Goal: Task Accomplishment & Management: Use online tool/utility

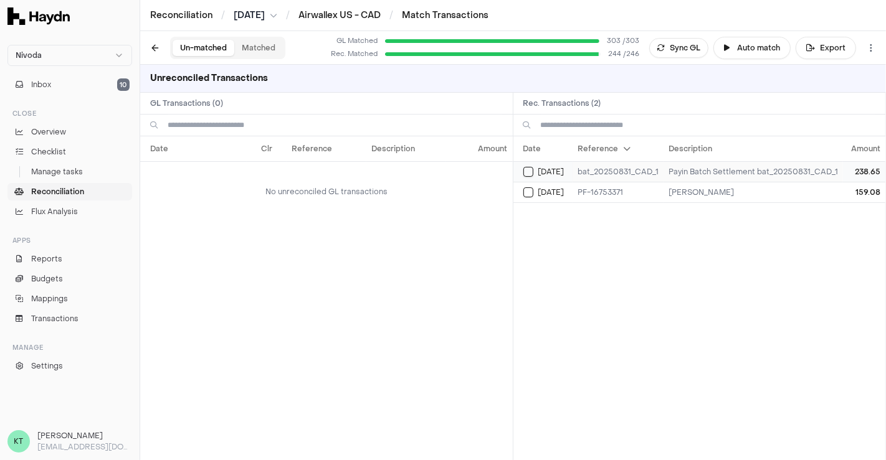
click at [527, 169] on button "Select reconciliation transaction 55137" at bounding box center [528, 172] width 10 height 10
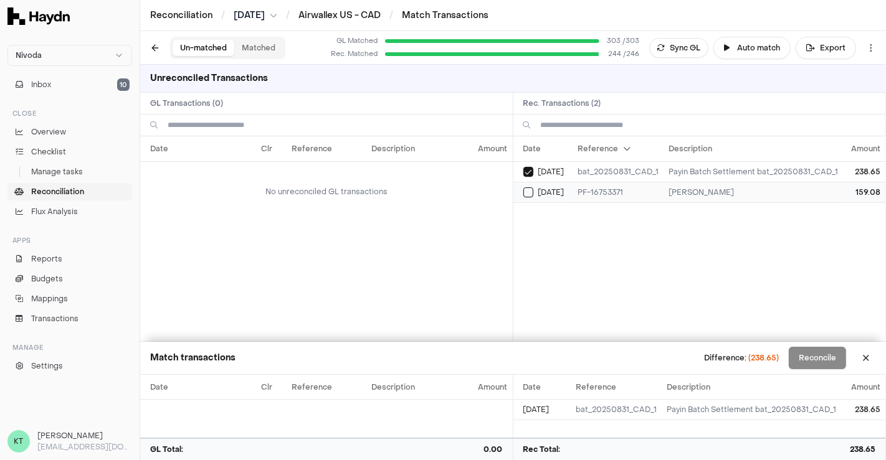
click at [525, 191] on button "Select reconciliation transaction 55120" at bounding box center [528, 193] width 10 height 10
click at [525, 172] on button "Select reconciliation transaction 55137" at bounding box center [528, 172] width 10 height 10
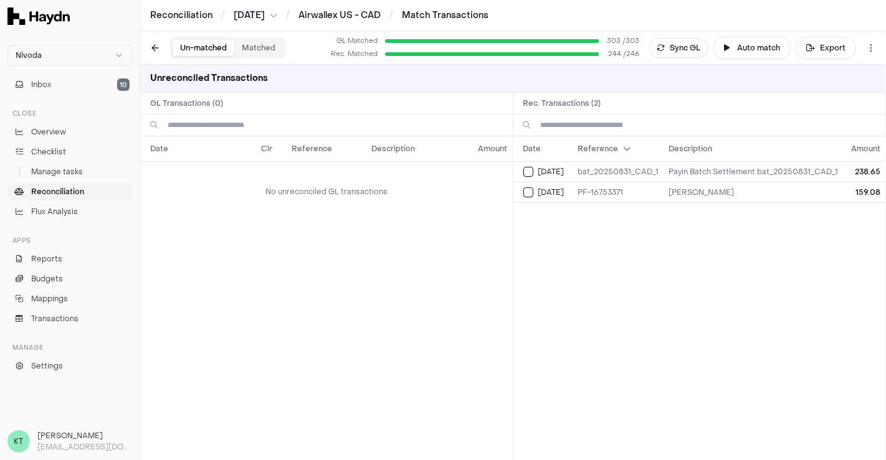
type button "on"
click at [677, 47] on button "Sync GL" at bounding box center [678, 48] width 59 height 20
click at [349, 17] on link "Airwallex US - CAD" at bounding box center [339, 15] width 82 height 12
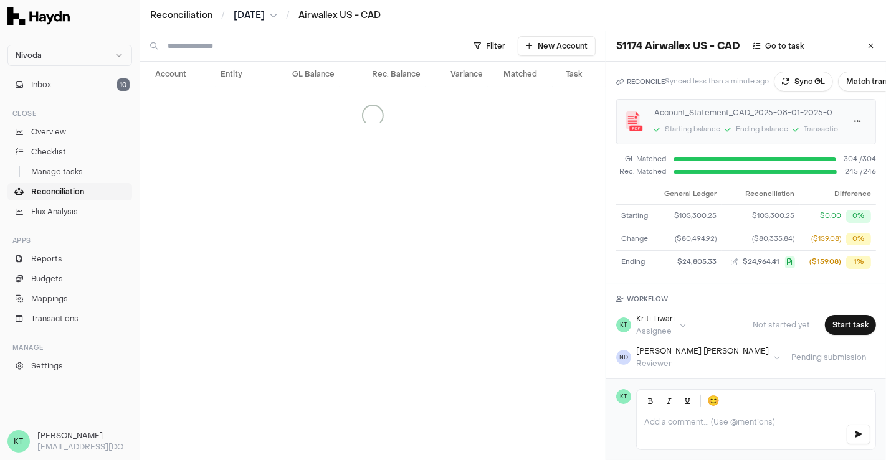
click at [795, 91] on div "RECONCILE Synced less than a minute ago Sync GL Match transactions Account_Stat…" at bounding box center [746, 173] width 280 height 223
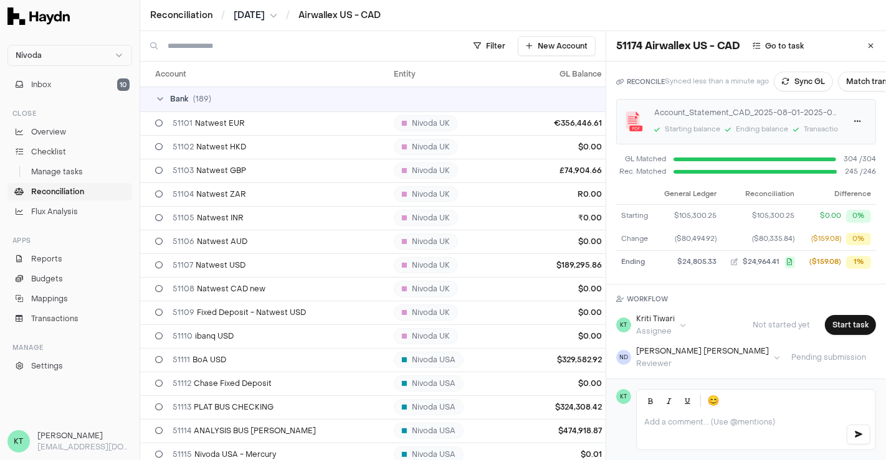
scroll to position [1726, 0]
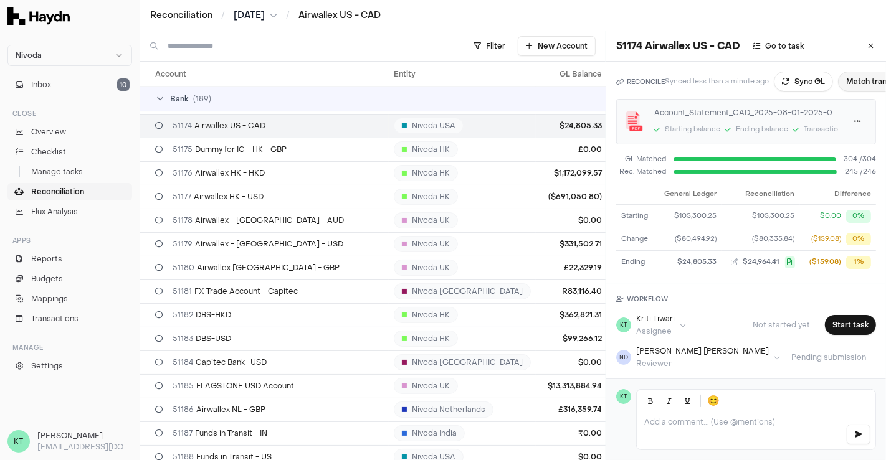
click at [849, 85] on button "Match transactions" at bounding box center [882, 82] width 88 height 20
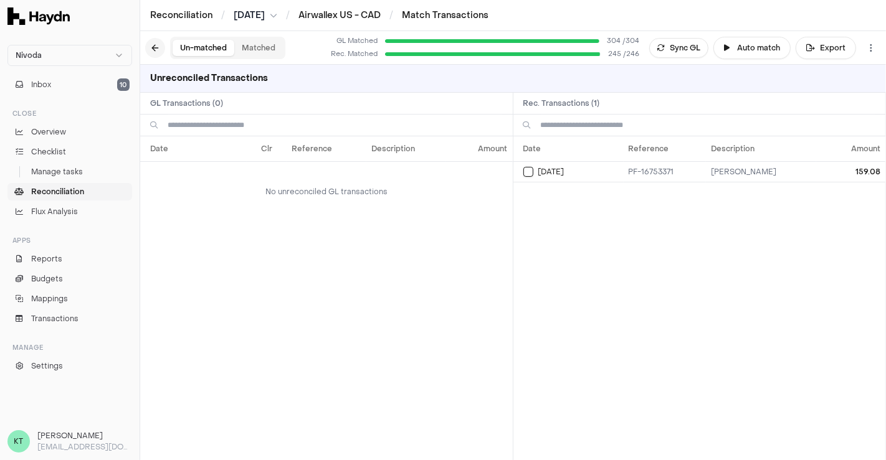
click at [159, 47] on button at bounding box center [155, 48] width 20 height 20
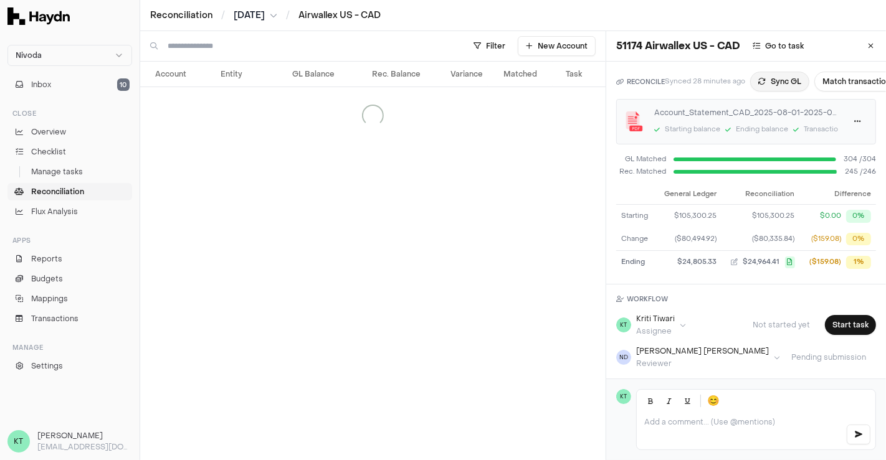
click at [770, 80] on button "Sync GL" at bounding box center [779, 82] width 59 height 20
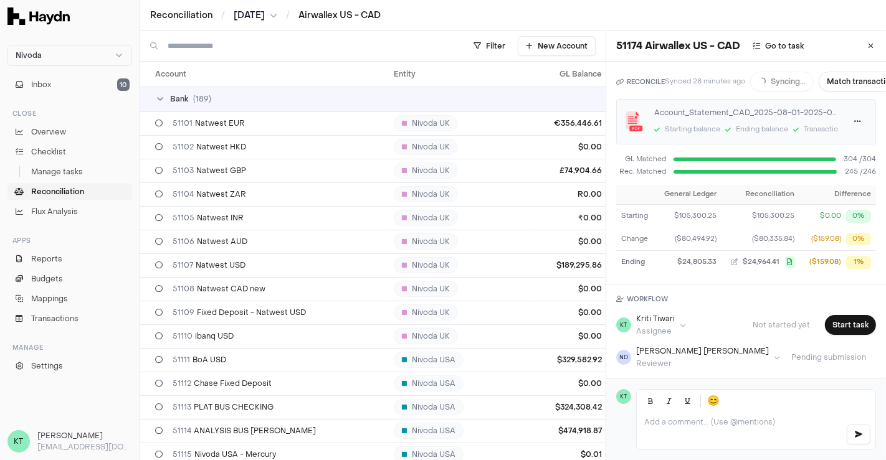
scroll to position [1726, 0]
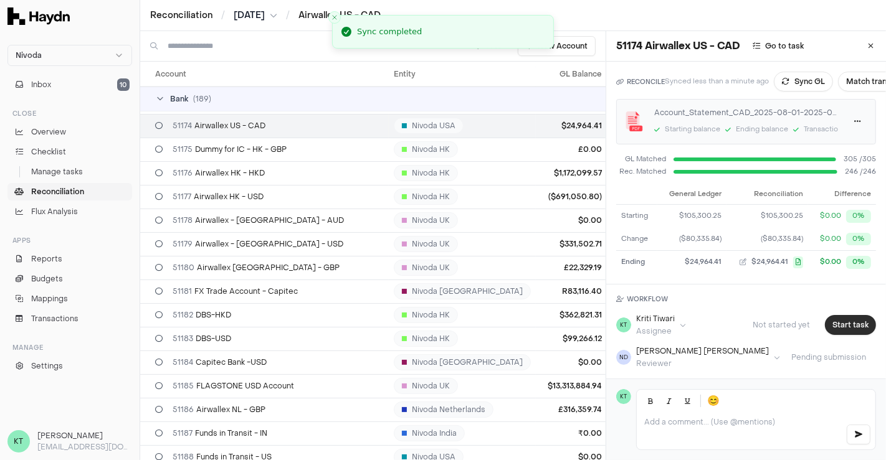
click at [832, 321] on button "Start task" at bounding box center [850, 325] width 51 height 20
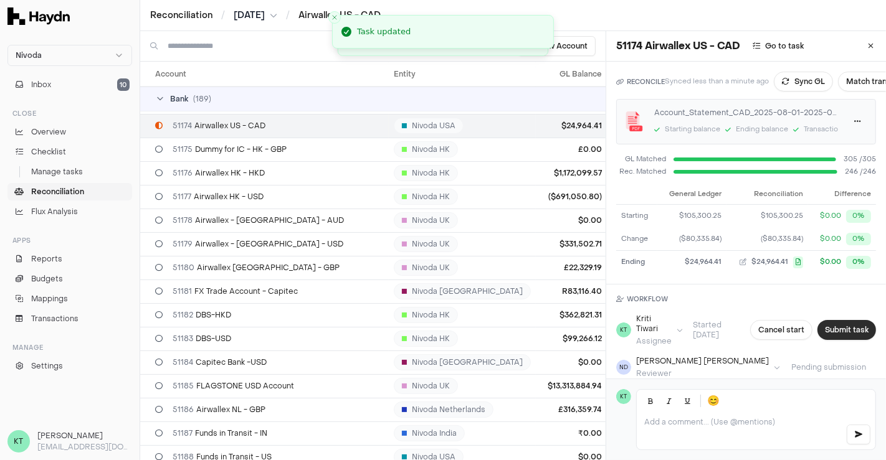
click at [830, 322] on button "Submit task" at bounding box center [846, 330] width 59 height 20
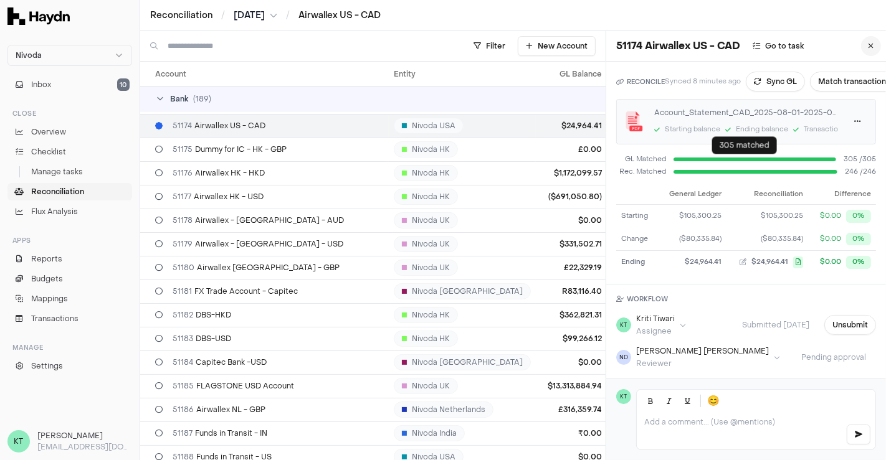
click at [868, 44] on icon at bounding box center [871, 45] width 6 height 7
